Goal: Task Accomplishment & Management: Complete application form

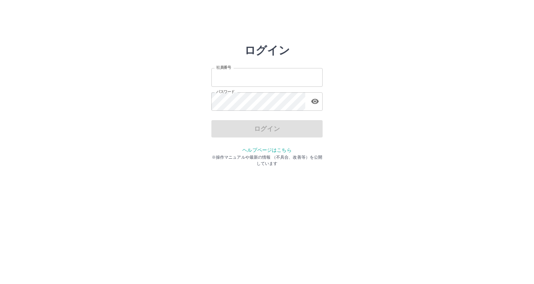
type input "*******"
click at [253, 125] on div "ログイン" at bounding box center [266, 128] width 111 height 17
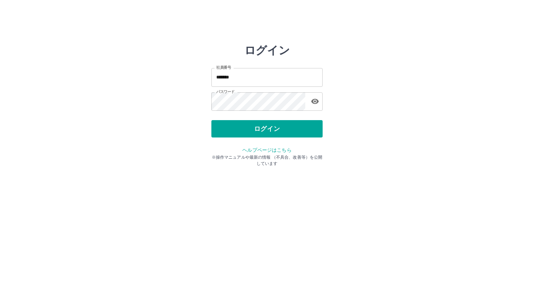
click at [253, 125] on button "ログイン" at bounding box center [266, 128] width 111 height 17
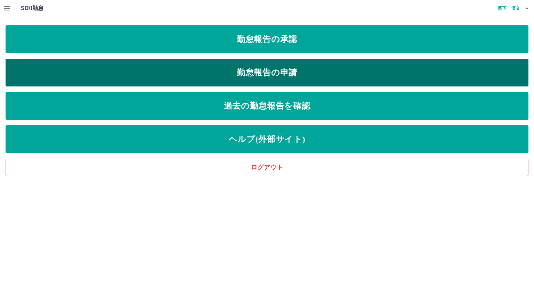
click at [267, 75] on link "勤怠報告の申請" at bounding box center [267, 73] width 523 height 28
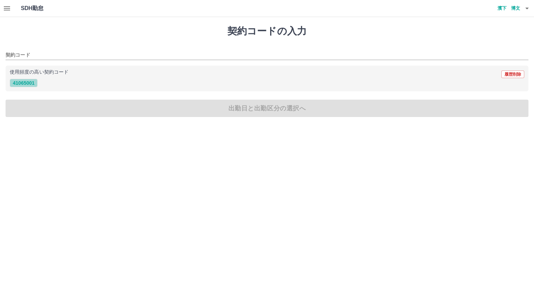
click at [26, 83] on button "41065001" at bounding box center [24, 83] width 28 height 8
type input "********"
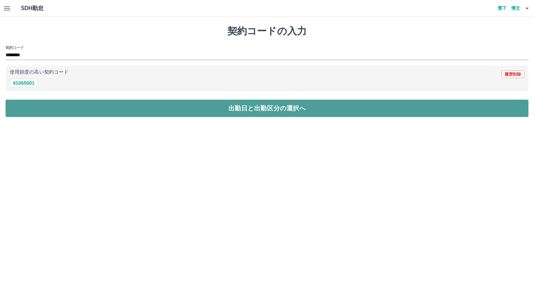
click at [40, 109] on button "出勤日と出勤区分の選択へ" at bounding box center [267, 108] width 523 height 17
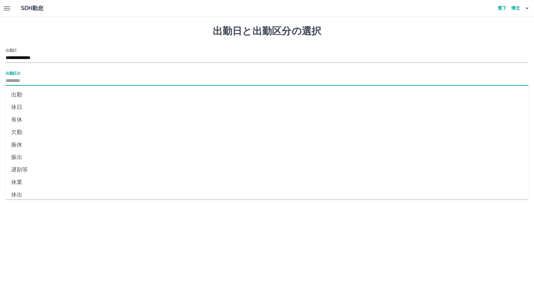
click at [57, 80] on input "出勤区分" at bounding box center [267, 81] width 523 height 9
click at [24, 94] on li "出勤" at bounding box center [267, 95] width 523 height 13
type input "**"
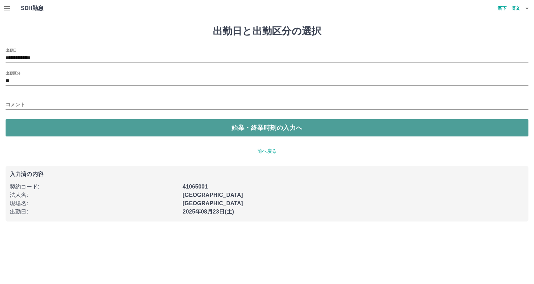
click at [52, 126] on button "始業・終業時刻の入力へ" at bounding box center [267, 127] width 523 height 17
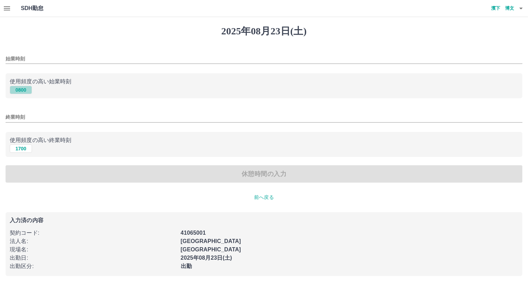
click at [24, 89] on button "0800" at bounding box center [21, 90] width 22 height 8
type input "****"
click at [21, 148] on button "1700" at bounding box center [21, 149] width 22 height 8
type input "****"
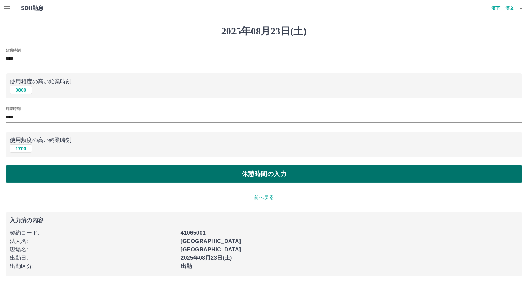
click at [46, 172] on button "休憩時間の入力" at bounding box center [264, 173] width 517 height 17
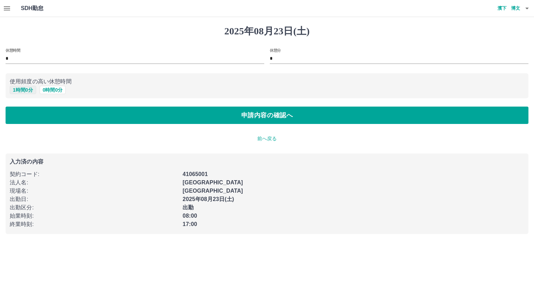
click at [25, 91] on button "1 時間 0 分" at bounding box center [23, 90] width 26 height 8
type input "*"
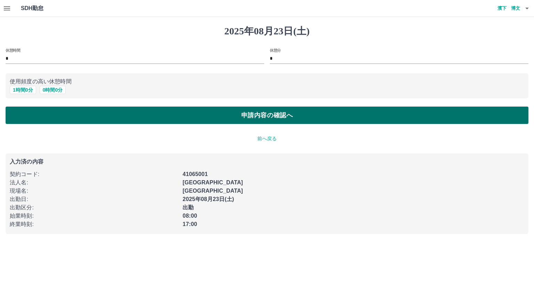
click at [30, 114] on button "申請内容の確認へ" at bounding box center [267, 115] width 523 height 17
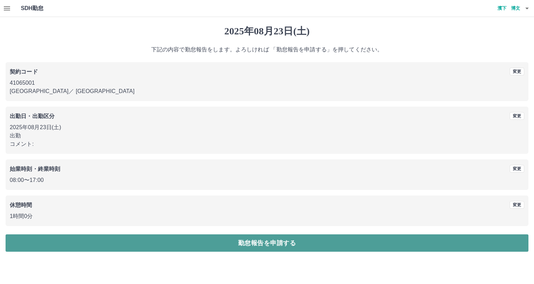
click at [135, 241] on button "勤怠報告を申請する" at bounding box center [267, 243] width 523 height 17
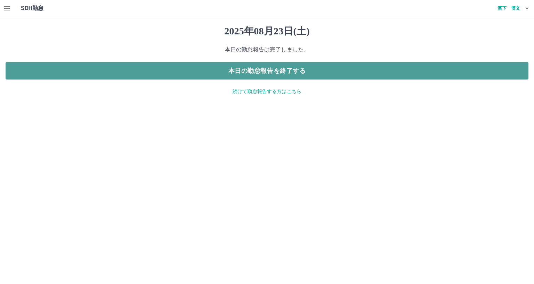
click at [246, 68] on button "本日の勤怠報告を終了する" at bounding box center [267, 70] width 523 height 17
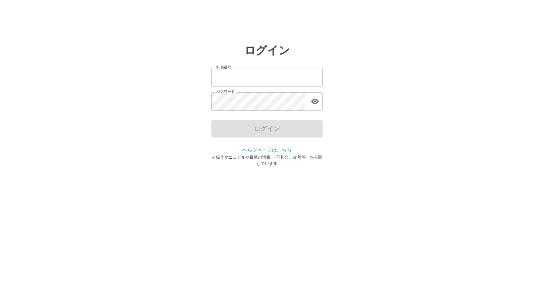
type input "*******"
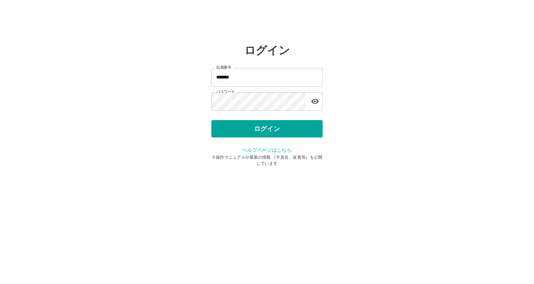
click at [241, 132] on div "ログイン" at bounding box center [266, 128] width 111 height 17
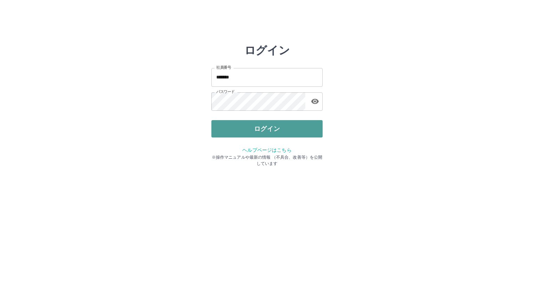
click at [255, 128] on button "ログイン" at bounding box center [266, 128] width 111 height 17
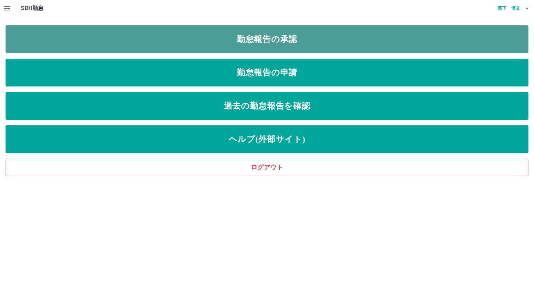
click at [226, 41] on link "勤怠報告の承認" at bounding box center [267, 39] width 523 height 28
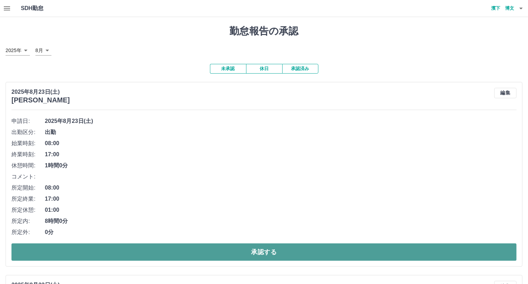
click at [210, 256] on button "承認する" at bounding box center [263, 252] width 505 height 17
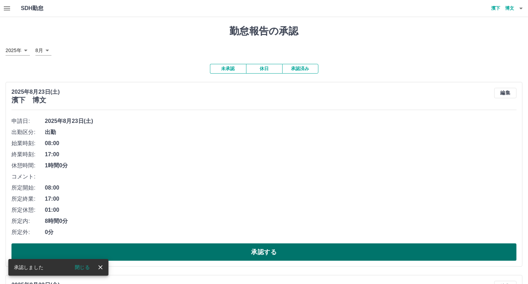
click at [320, 250] on button "承認する" at bounding box center [263, 252] width 505 height 17
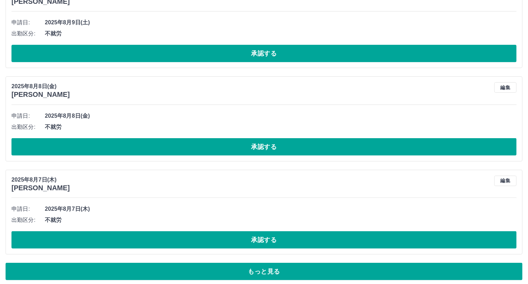
scroll to position [2857, 0]
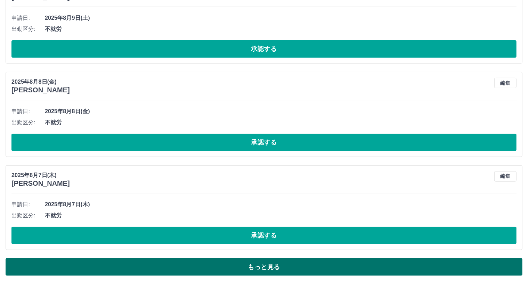
click at [314, 266] on button "もっと見る" at bounding box center [264, 267] width 517 height 17
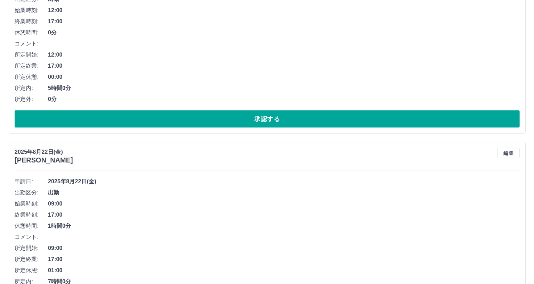
scroll to position [0, 0]
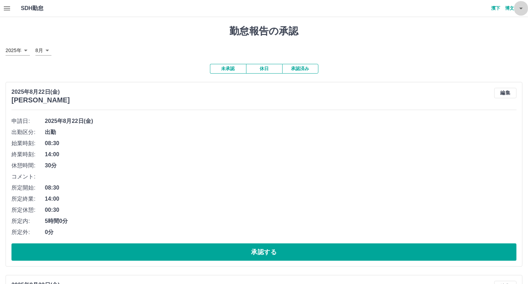
click at [520, 7] on icon "button" at bounding box center [521, 8] width 8 height 8
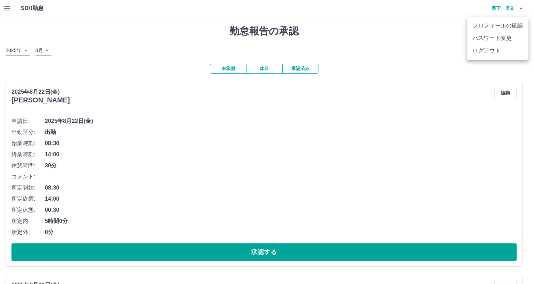
click at [476, 49] on li "ログアウト" at bounding box center [498, 50] width 62 height 13
